Goal: Navigation & Orientation: Find specific page/section

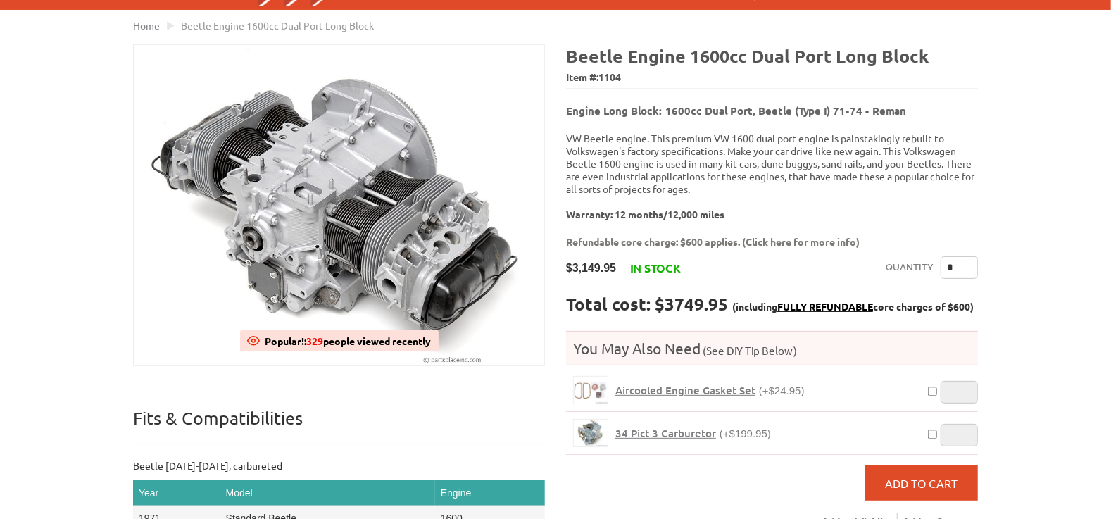
scroll to position [137, 0]
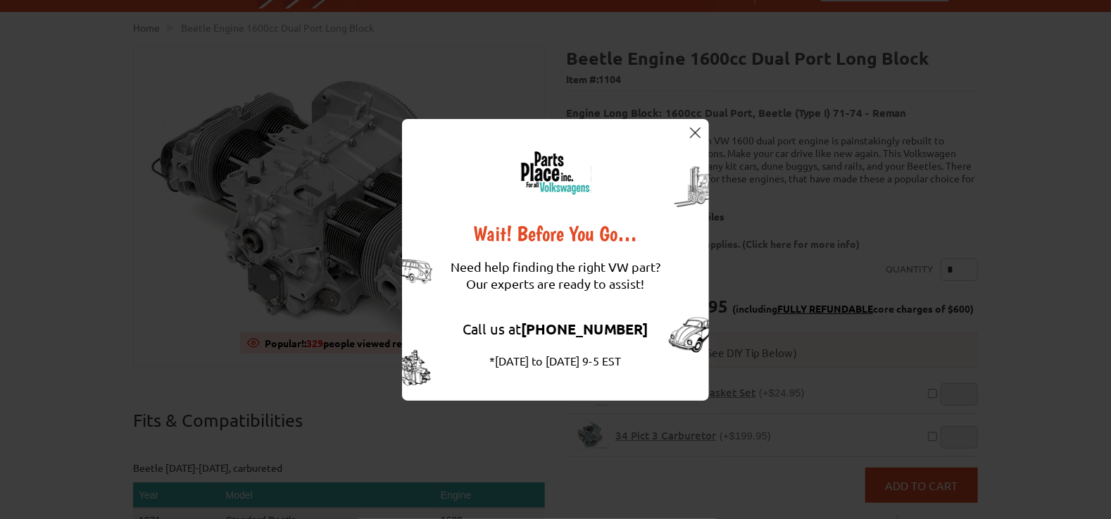
click at [693, 132] on img at bounding box center [695, 132] width 11 height 11
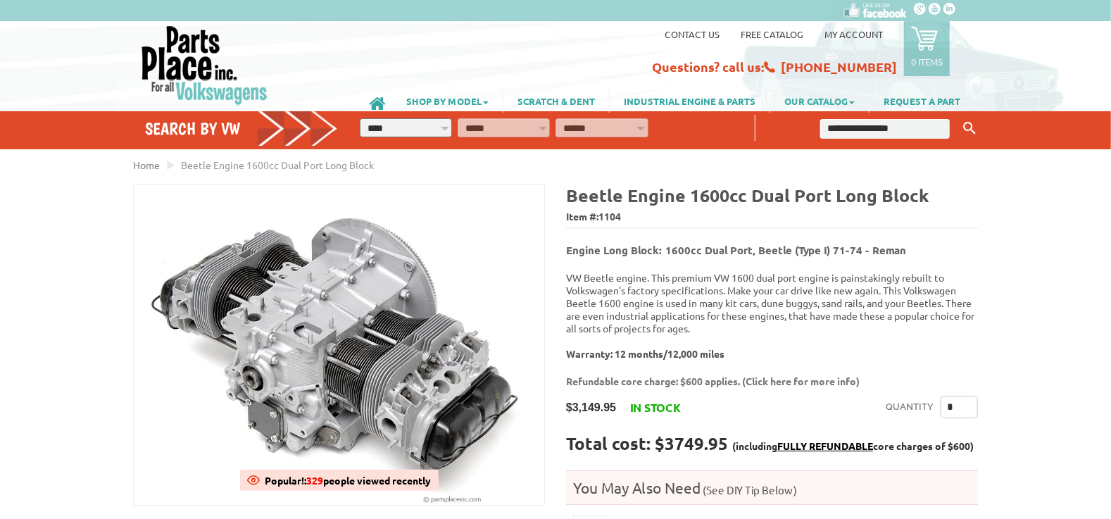
click at [806, 102] on link "OUR CATALOG" at bounding box center [819, 101] width 99 height 24
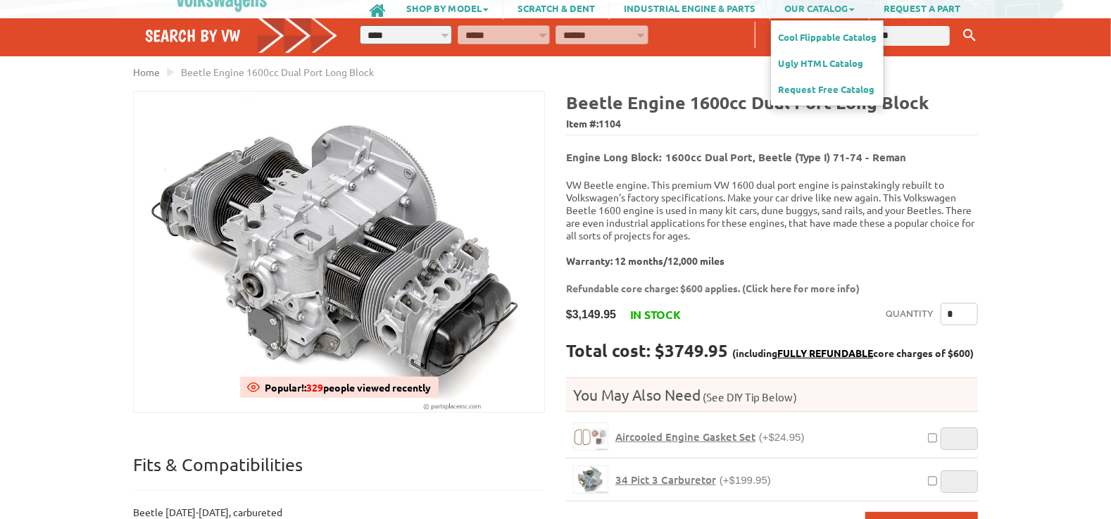
scroll to position [94, 0]
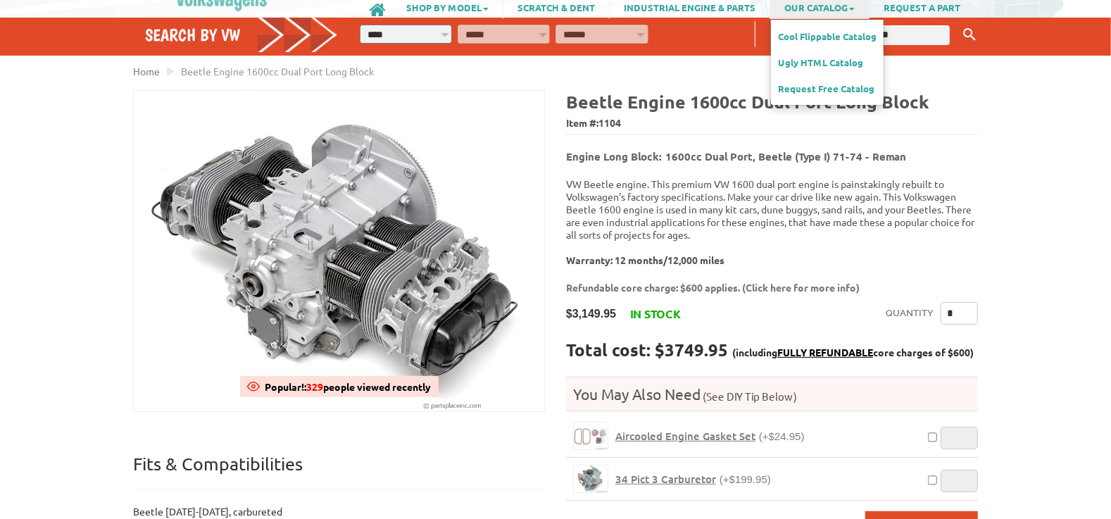
click at [966, 83] on div "Home Beetle Engine 1600cc Dual Port Long Block" at bounding box center [555, 509] width 845 height 890
